Goal: Information Seeking & Learning: Learn about a topic

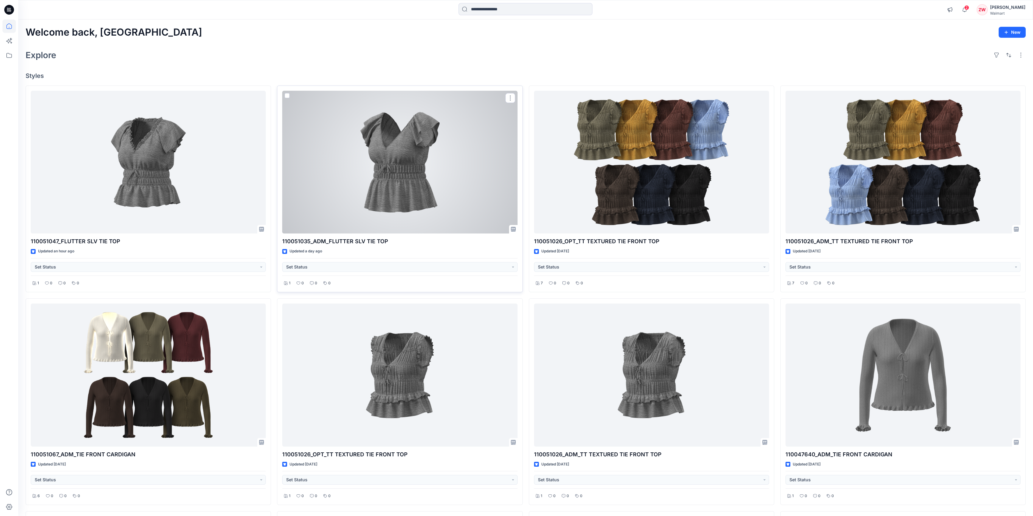
click at [345, 162] on div at bounding box center [399, 162] width 235 height 143
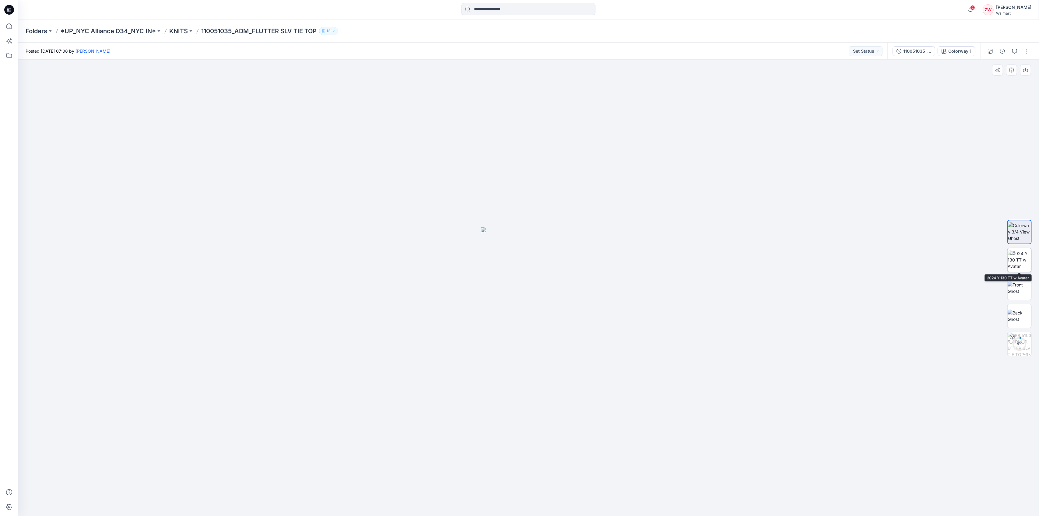
click at [1017, 266] on img at bounding box center [1019, 259] width 24 height 19
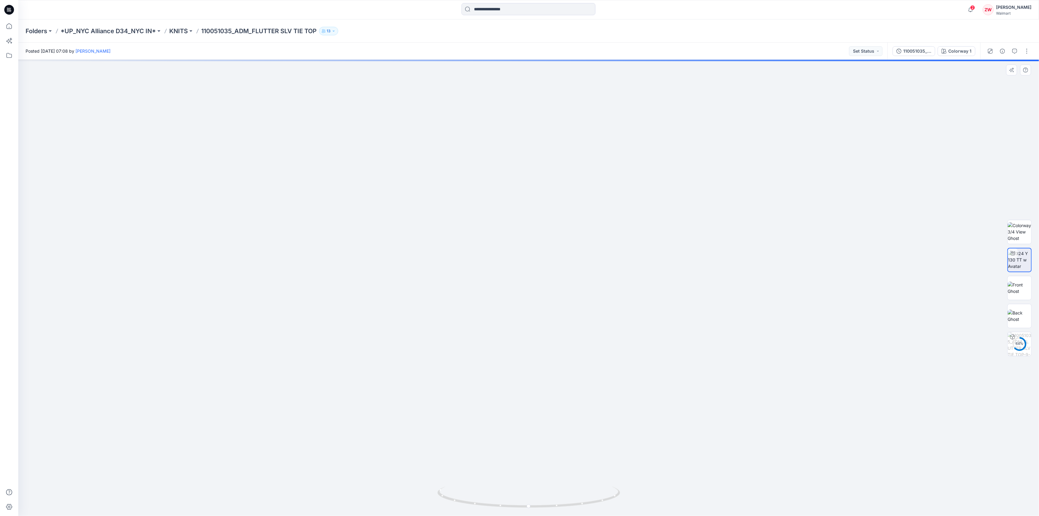
click at [407, 260] on img at bounding box center [528, 271] width 521 height 489
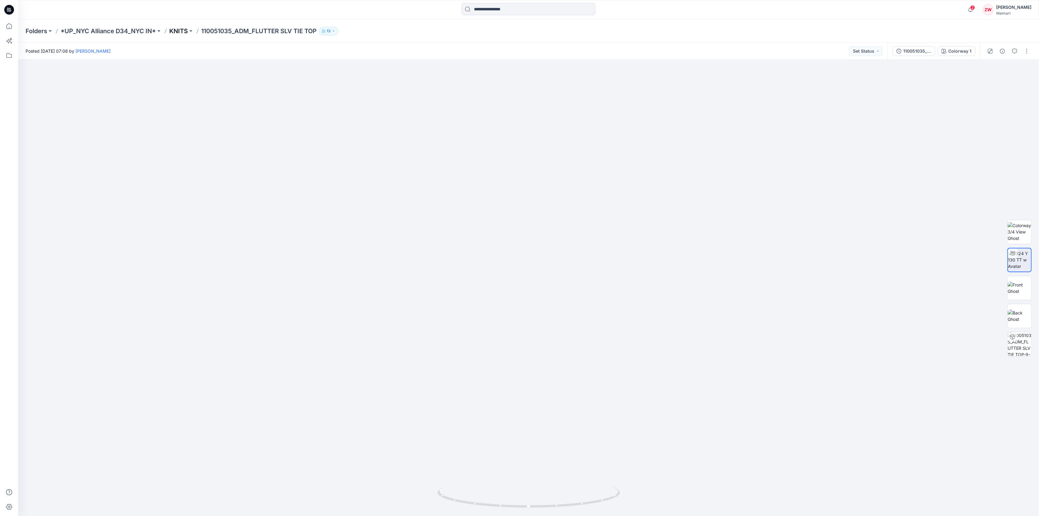
click at [173, 30] on p "KNITS" at bounding box center [178, 31] width 19 height 9
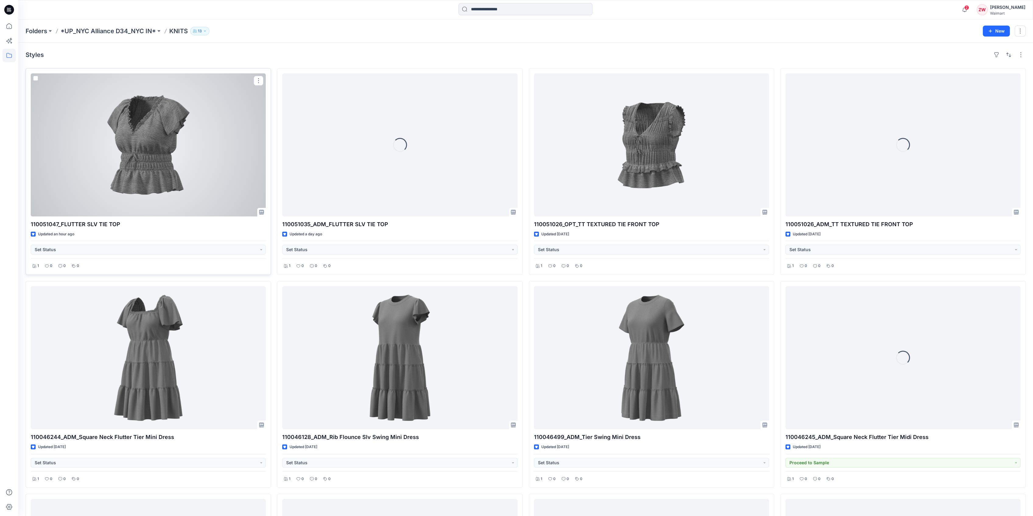
click at [153, 150] on div at bounding box center [148, 144] width 235 height 143
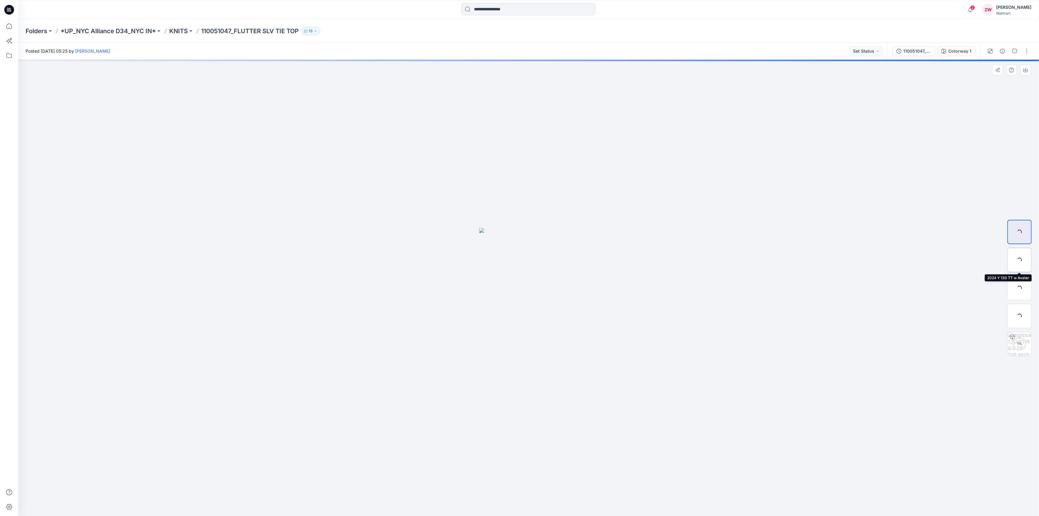
click at [1020, 261] on div at bounding box center [1019, 260] width 24 height 24
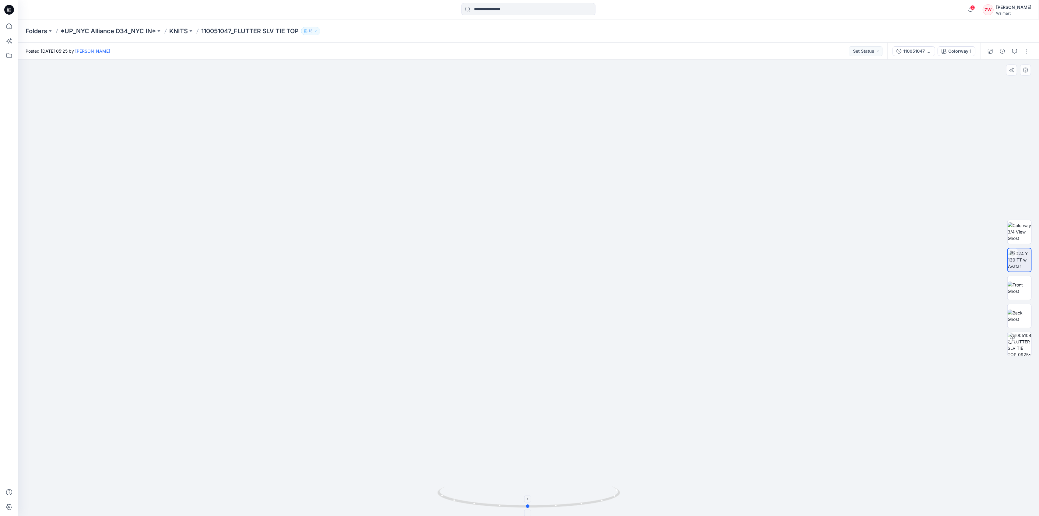
click at [527, 507] on icon at bounding box center [529, 497] width 184 height 23
drag, startPoint x: 527, startPoint y: 507, endPoint x: 524, endPoint y: 499, distance: 8.0
click at [524, 499] on icon at bounding box center [529, 497] width 184 height 23
click at [1013, 289] on img at bounding box center [1019, 288] width 24 height 13
click at [1015, 313] on img at bounding box center [1019, 316] width 24 height 13
